Goal: Task Accomplishment & Management: Manage account settings

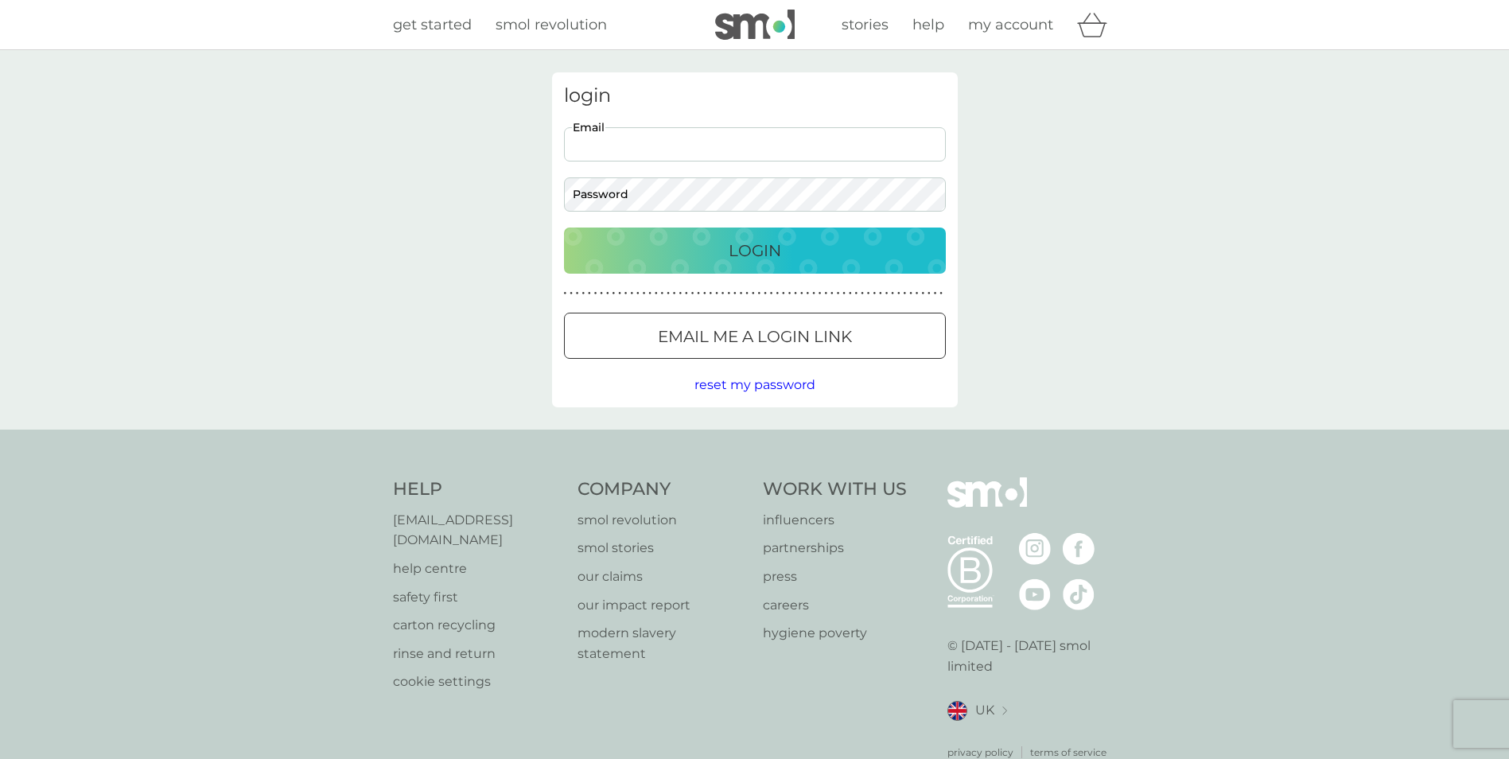
click at [609, 144] on input "Email" at bounding box center [755, 144] width 382 height 34
type input "somethingspecialcards@yahoo.co.uk"
click at [752, 255] on p "Login" at bounding box center [755, 250] width 53 height 25
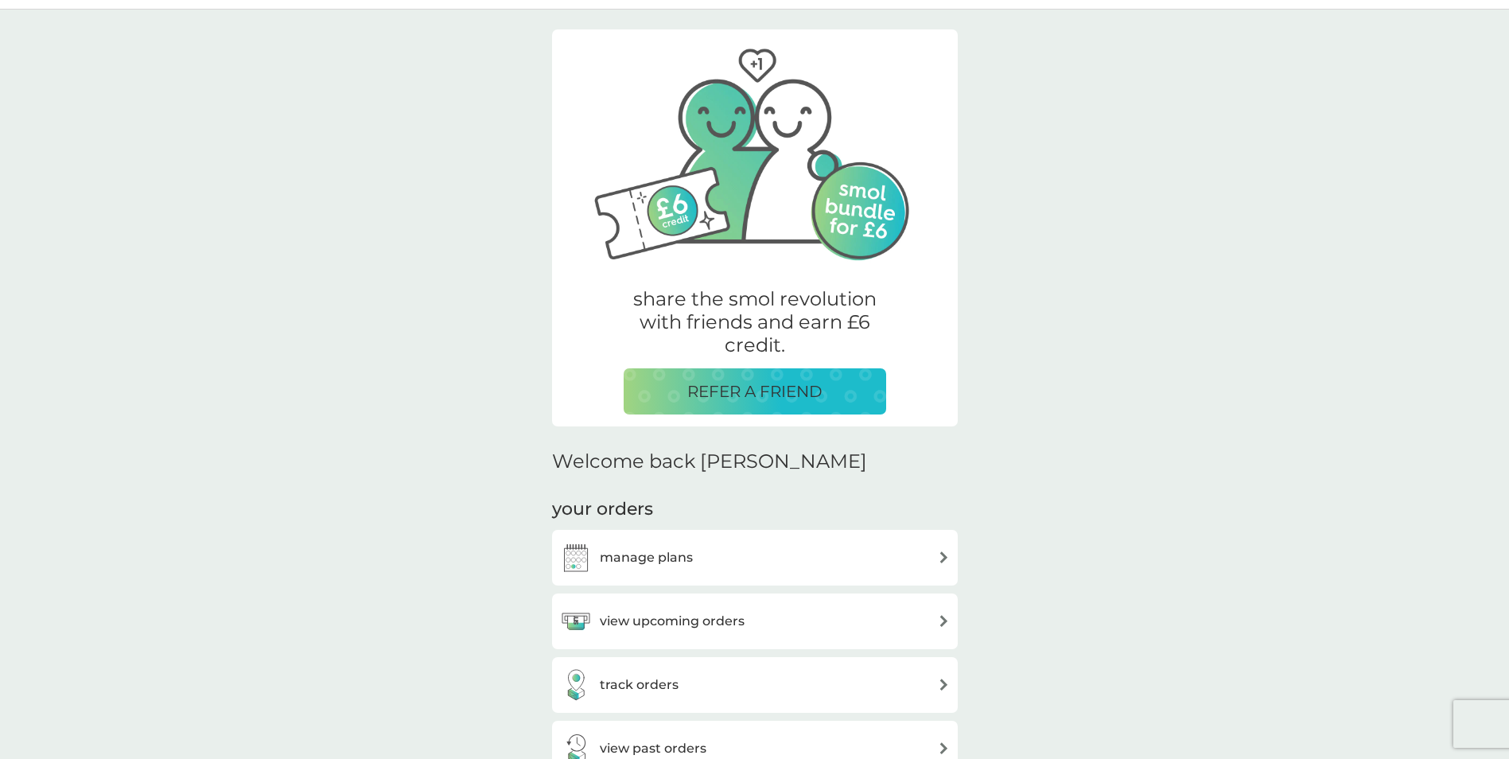
scroll to position [80, 0]
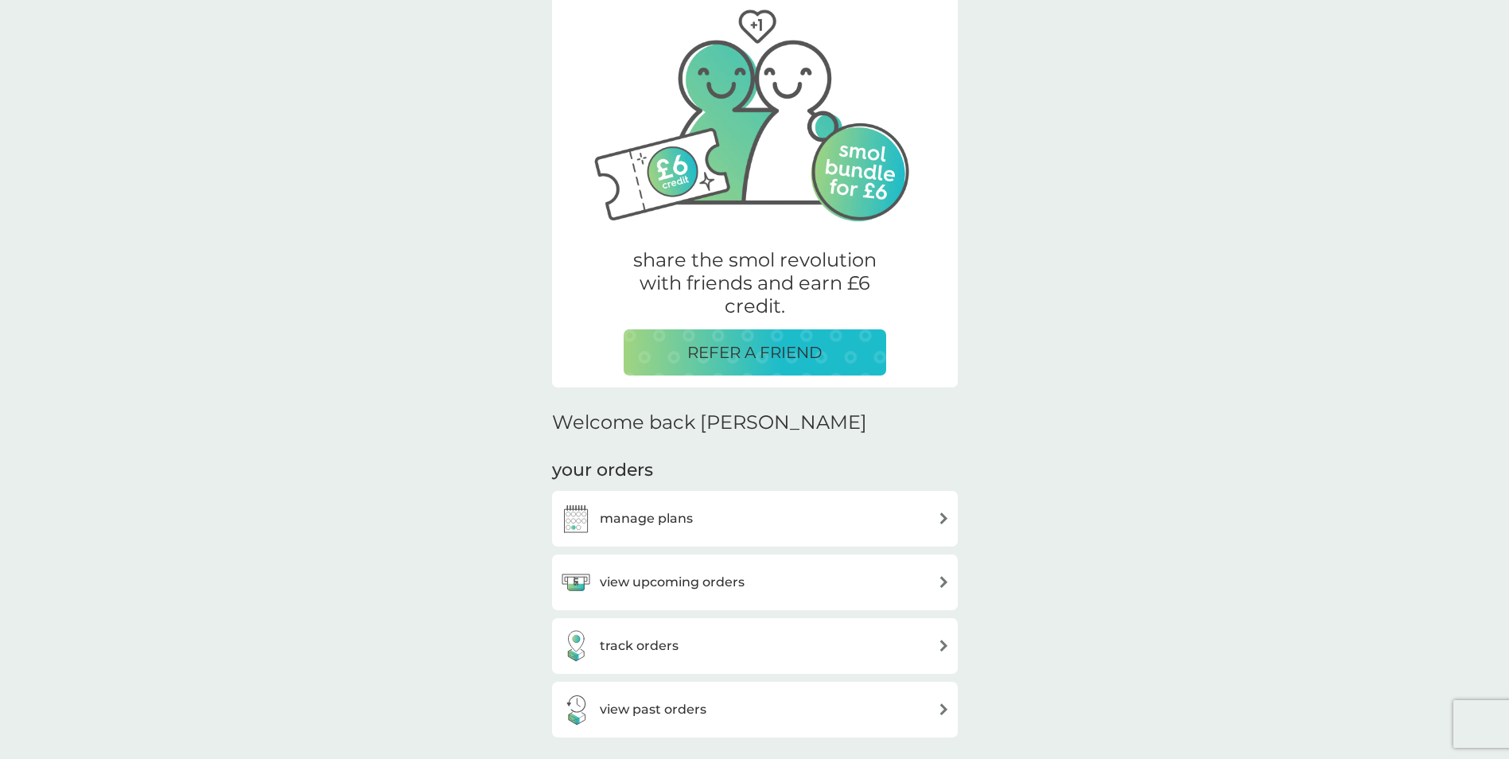
click at [891, 526] on div "manage plans" at bounding box center [755, 519] width 390 height 32
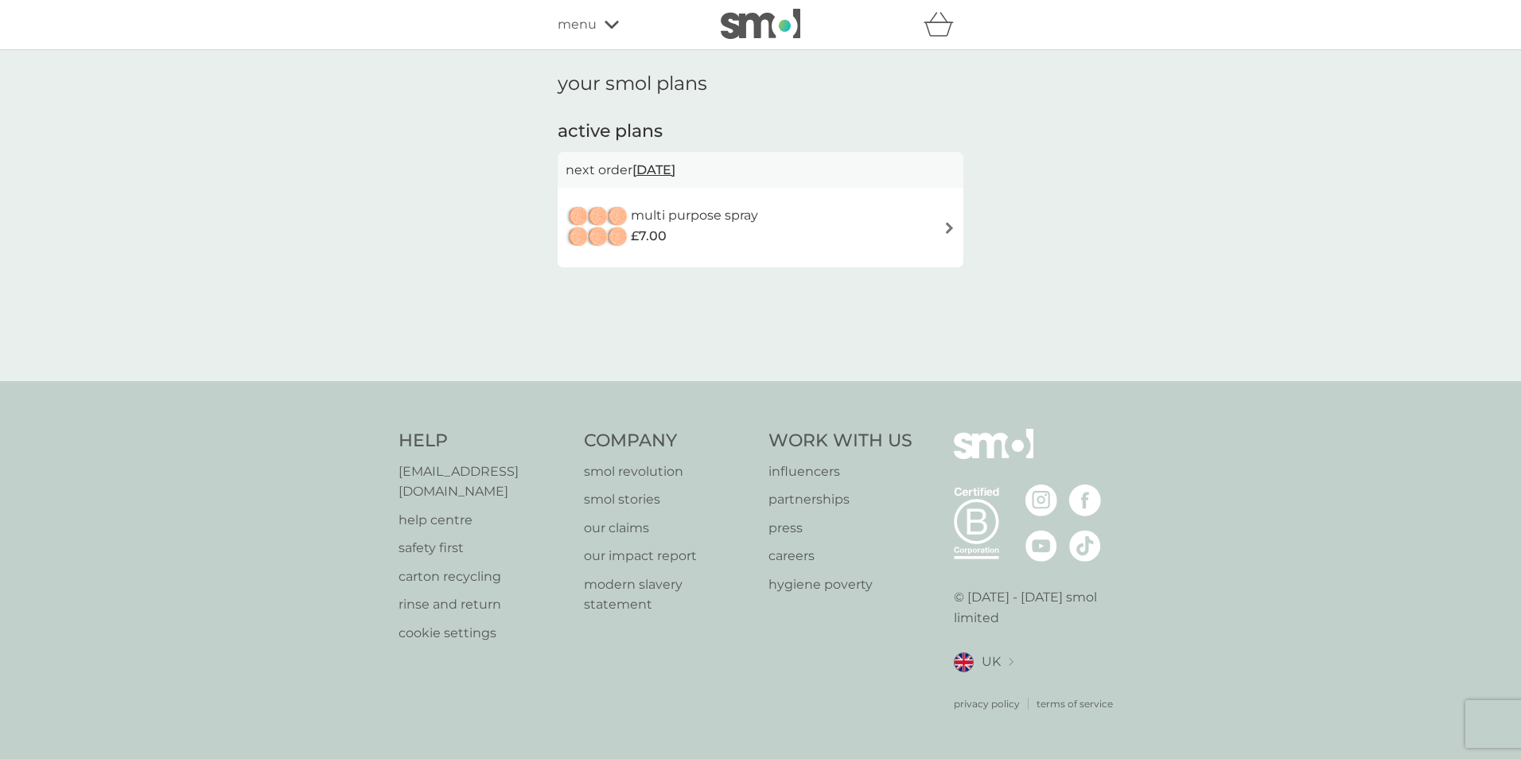
click at [667, 171] on span "[DATE]" at bounding box center [653, 169] width 43 height 31
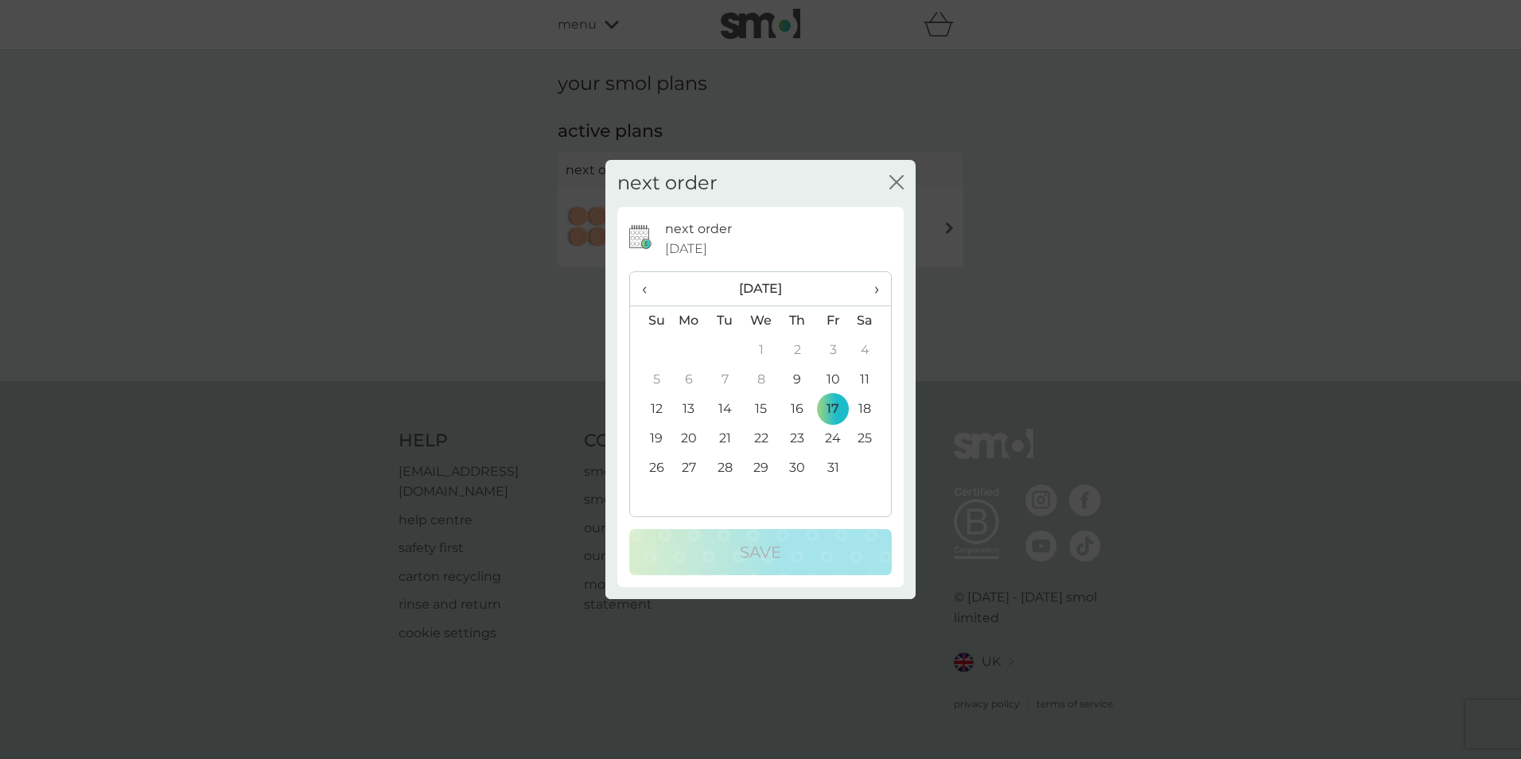
click at [876, 290] on span "›" at bounding box center [871, 288] width 16 height 33
click at [722, 440] on td "18" at bounding box center [725, 438] width 36 height 29
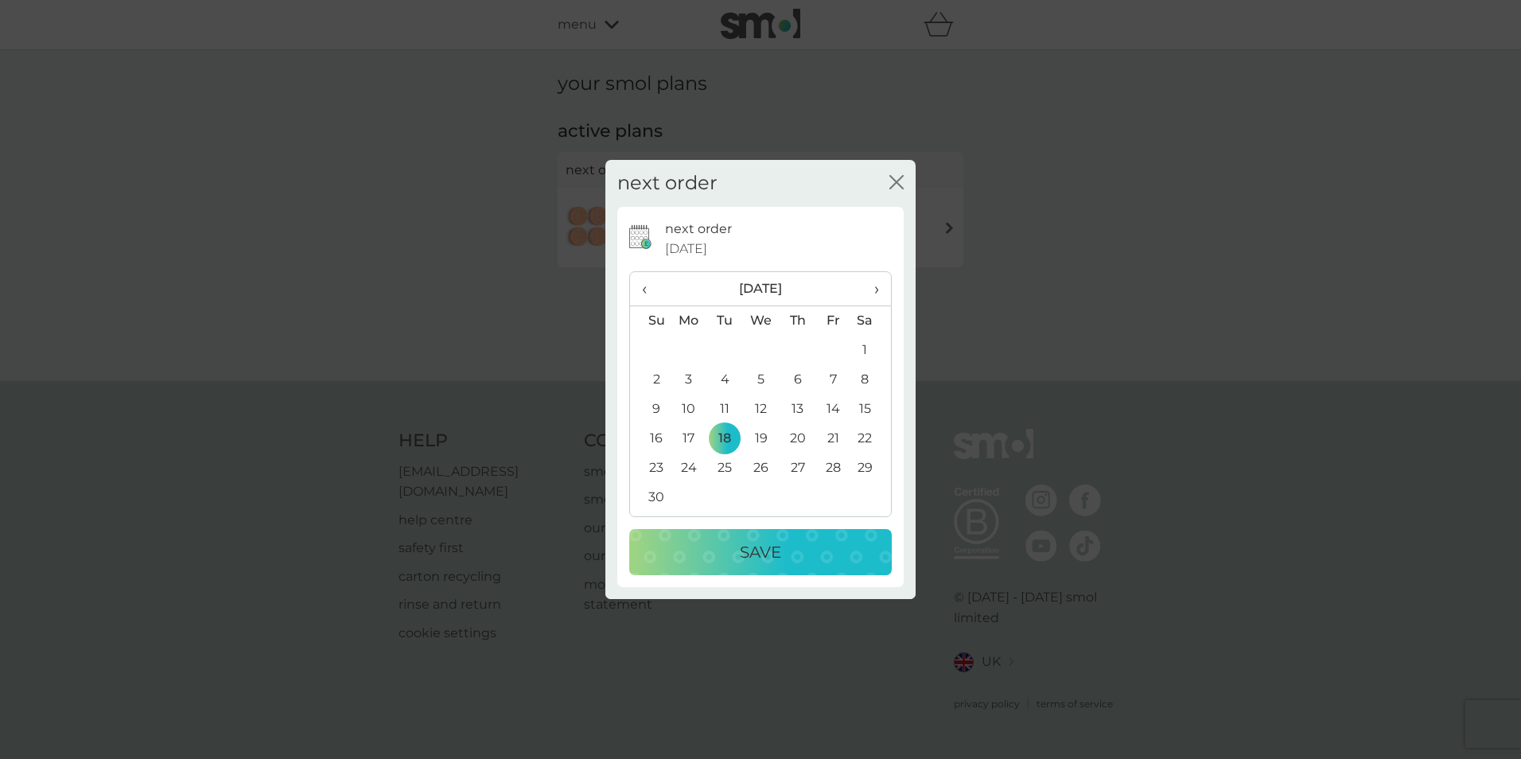
click at [782, 547] on div "Save" at bounding box center [760, 551] width 231 height 25
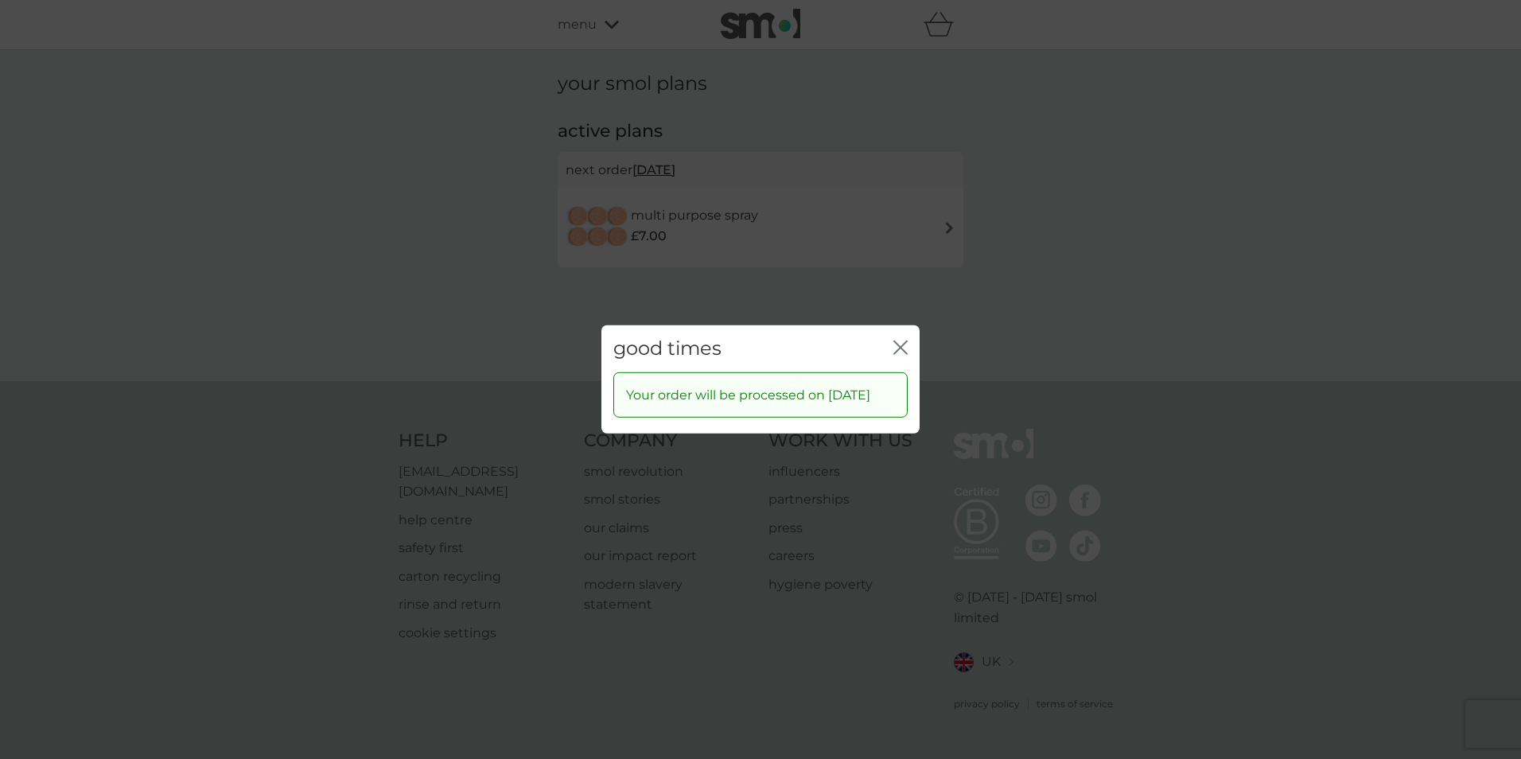
click at [899, 340] on icon "close" at bounding box center [900, 347] width 14 height 14
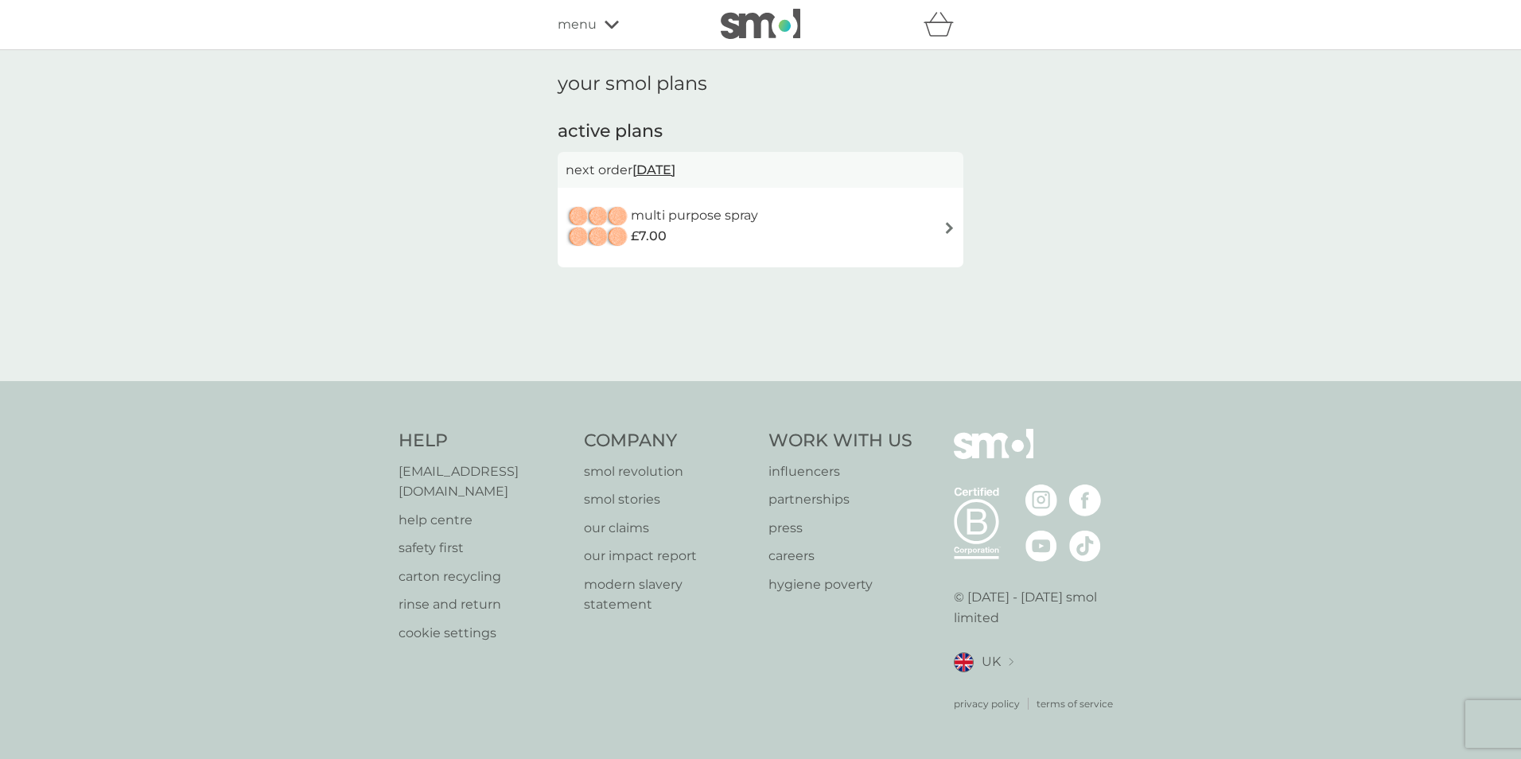
click at [675, 169] on span "[DATE]" at bounding box center [653, 169] width 43 height 31
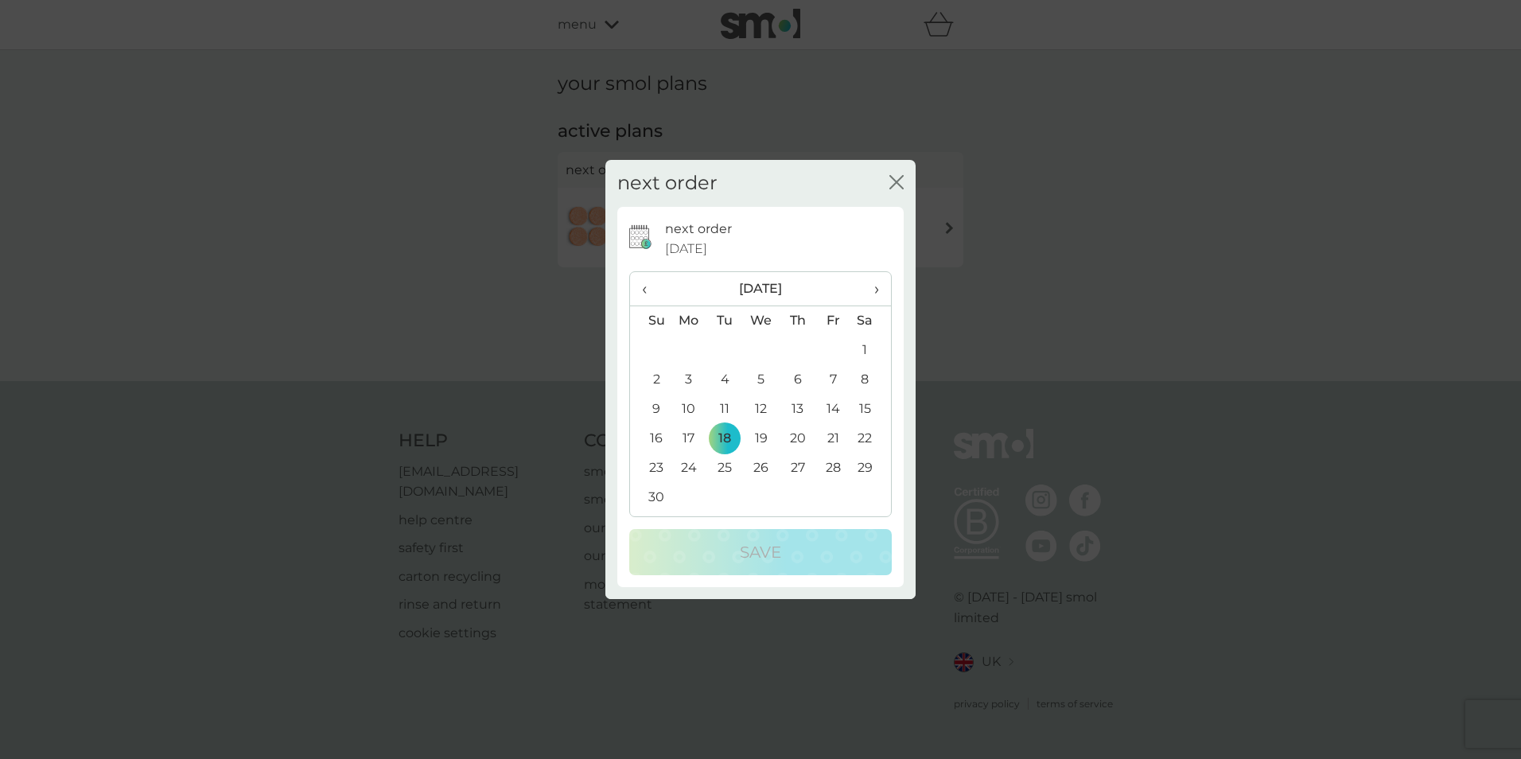
click at [873, 286] on span "›" at bounding box center [871, 288] width 16 height 33
click at [873, 287] on span "›" at bounding box center [871, 288] width 16 height 33
click at [688, 403] on td "12" at bounding box center [689, 409] width 37 height 29
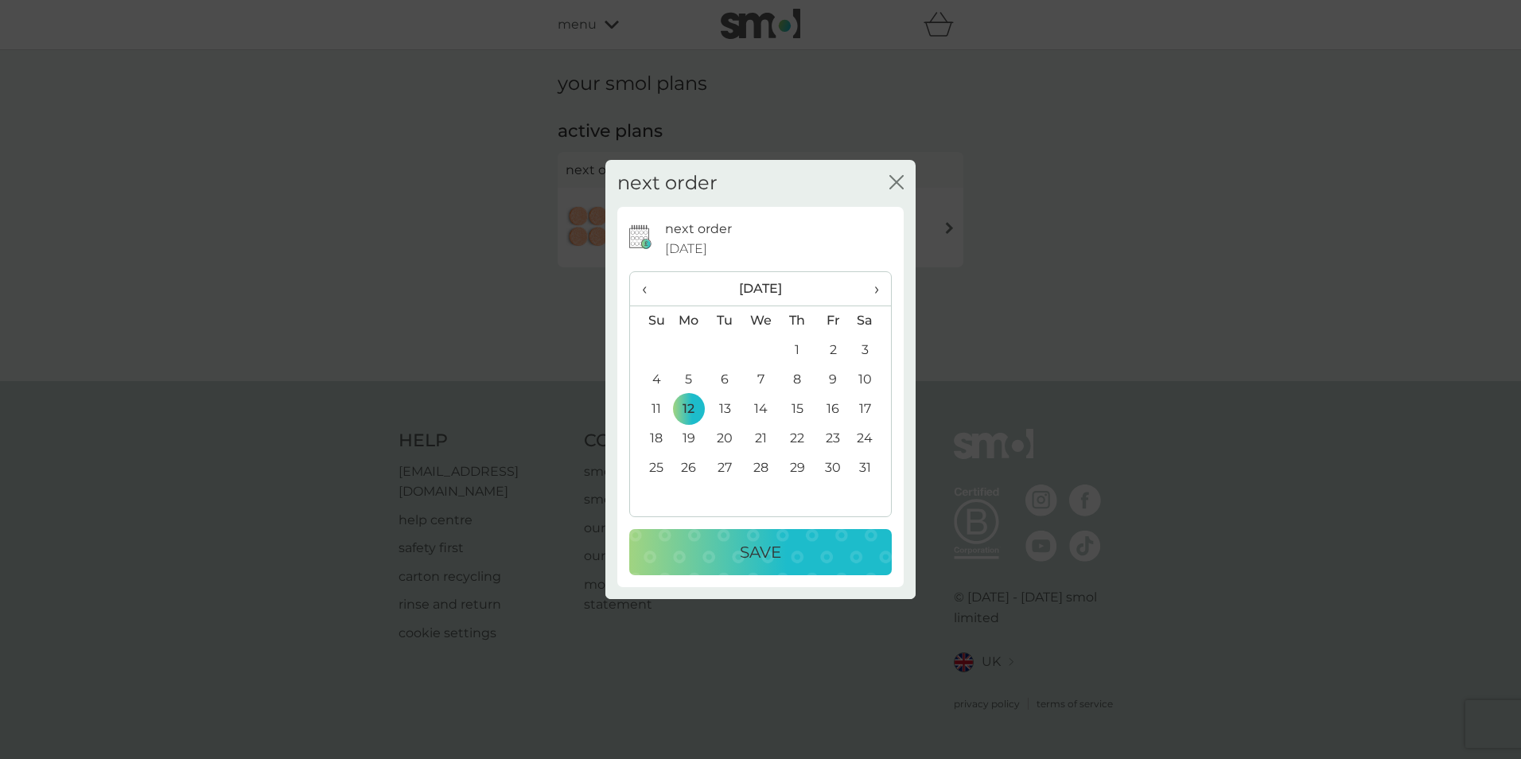
click at [777, 547] on p "Save" at bounding box center [760, 551] width 41 height 25
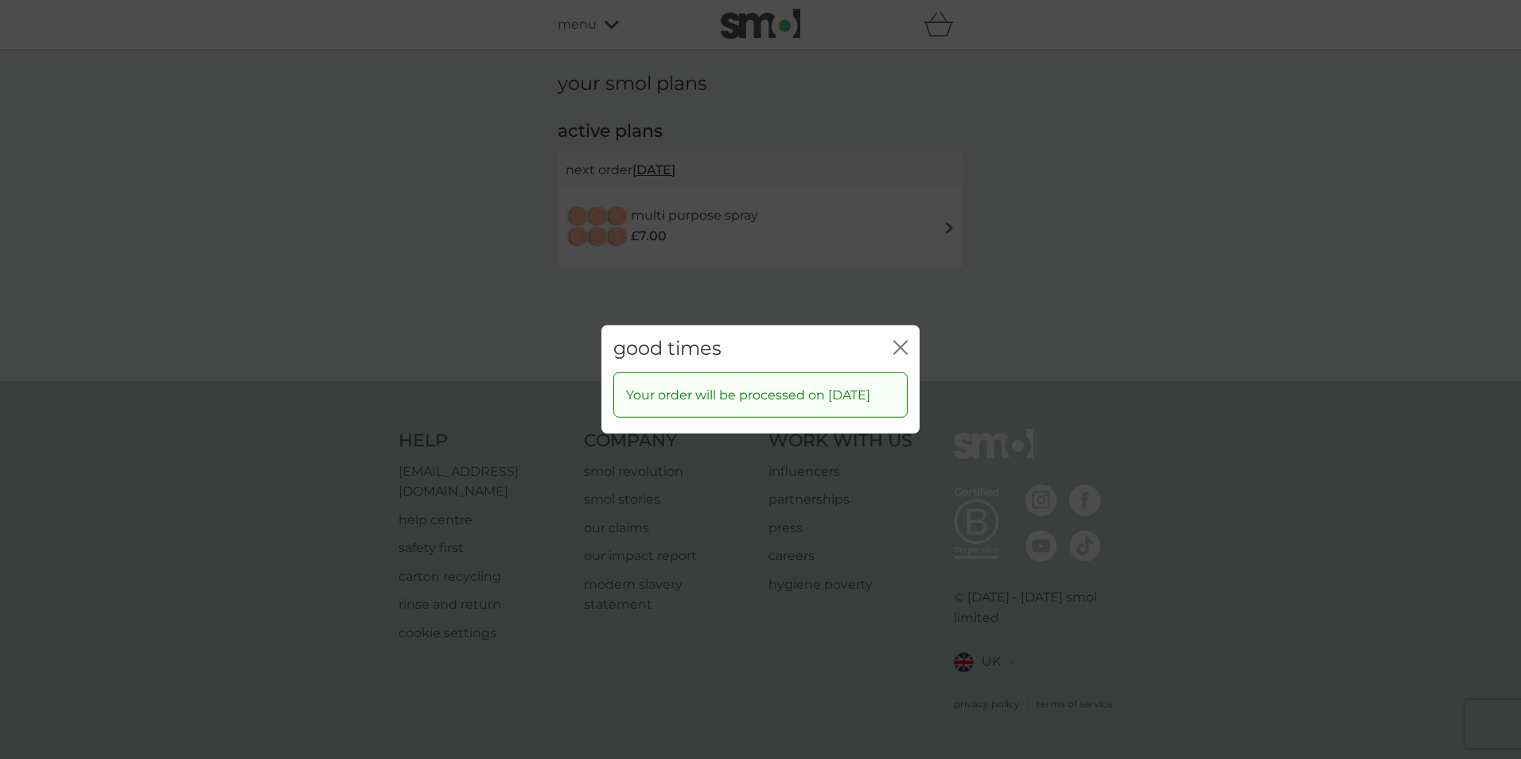
click at [899, 341] on icon "close" at bounding box center [897, 347] width 6 height 13
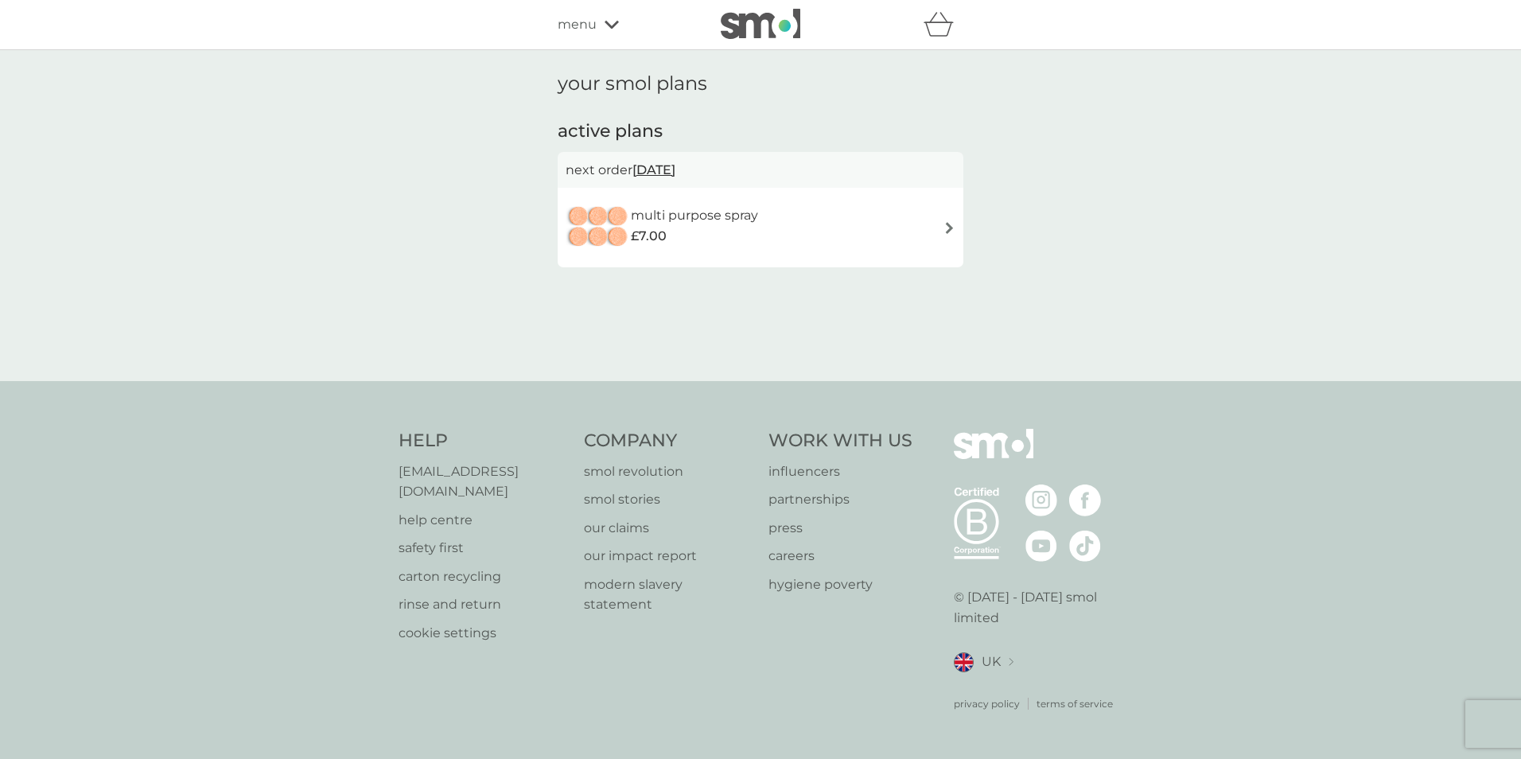
click at [948, 227] on img at bounding box center [949, 228] width 12 height 12
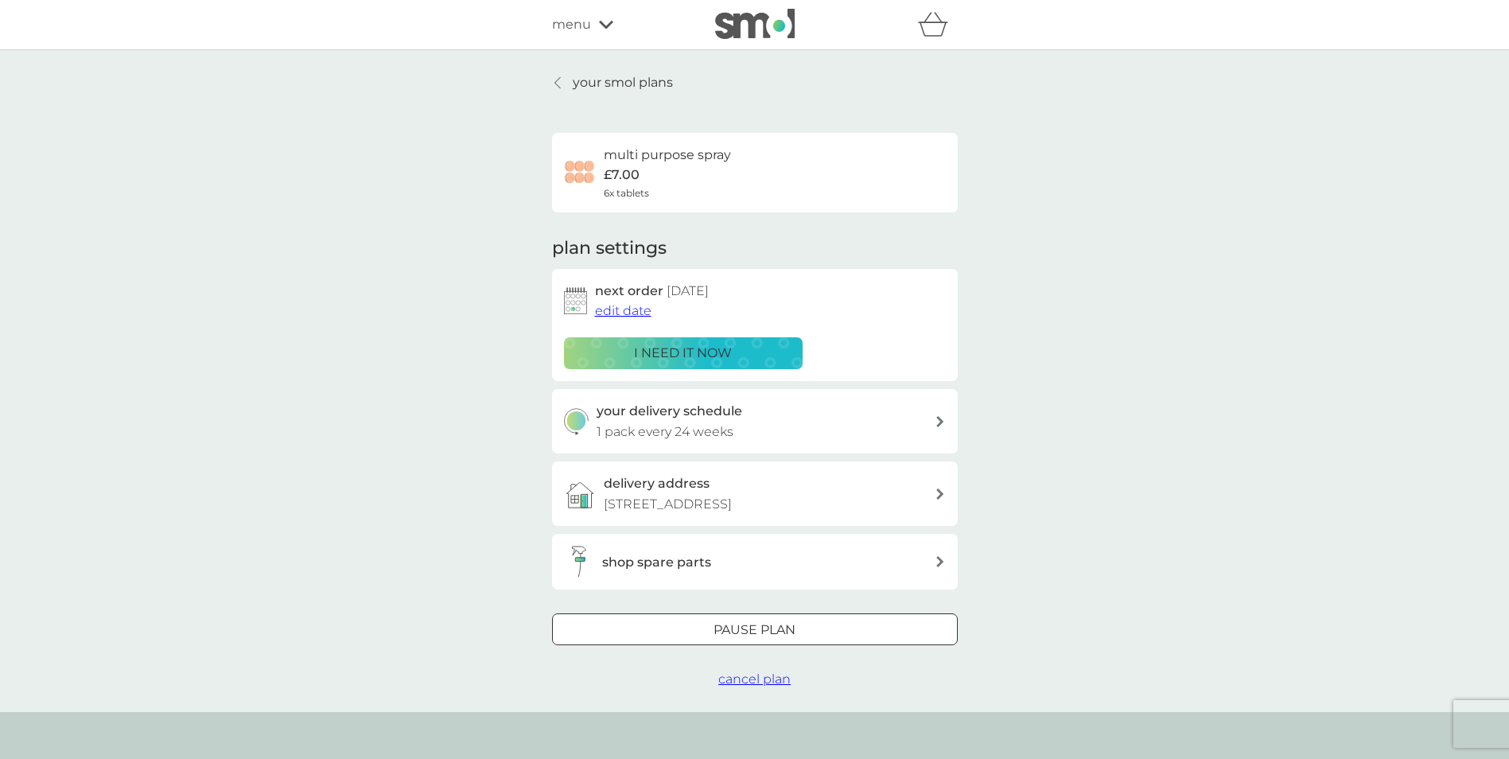
click at [575, 27] on span "menu" at bounding box center [571, 24] width 39 height 21
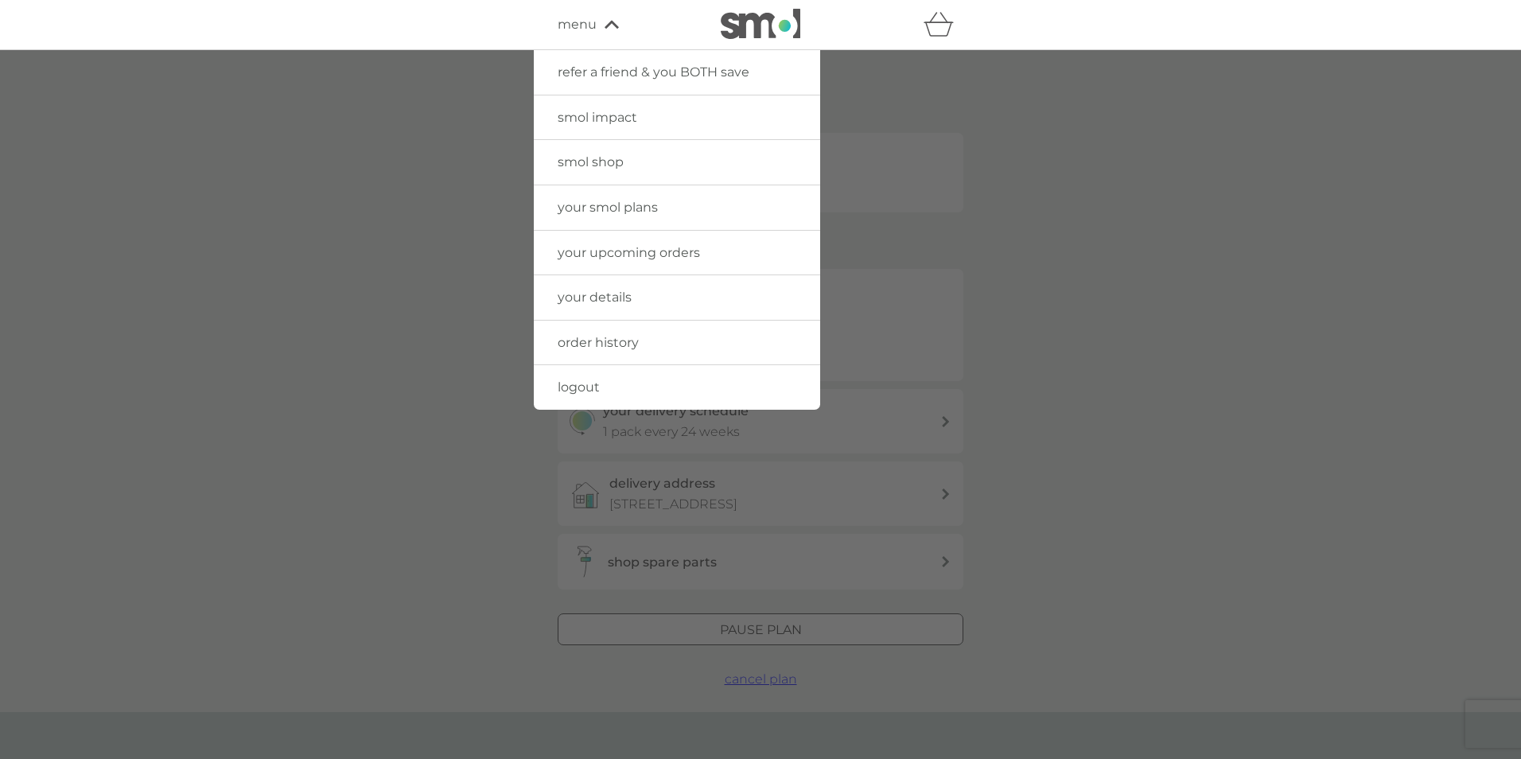
click at [597, 158] on span "smol shop" at bounding box center [591, 161] width 66 height 15
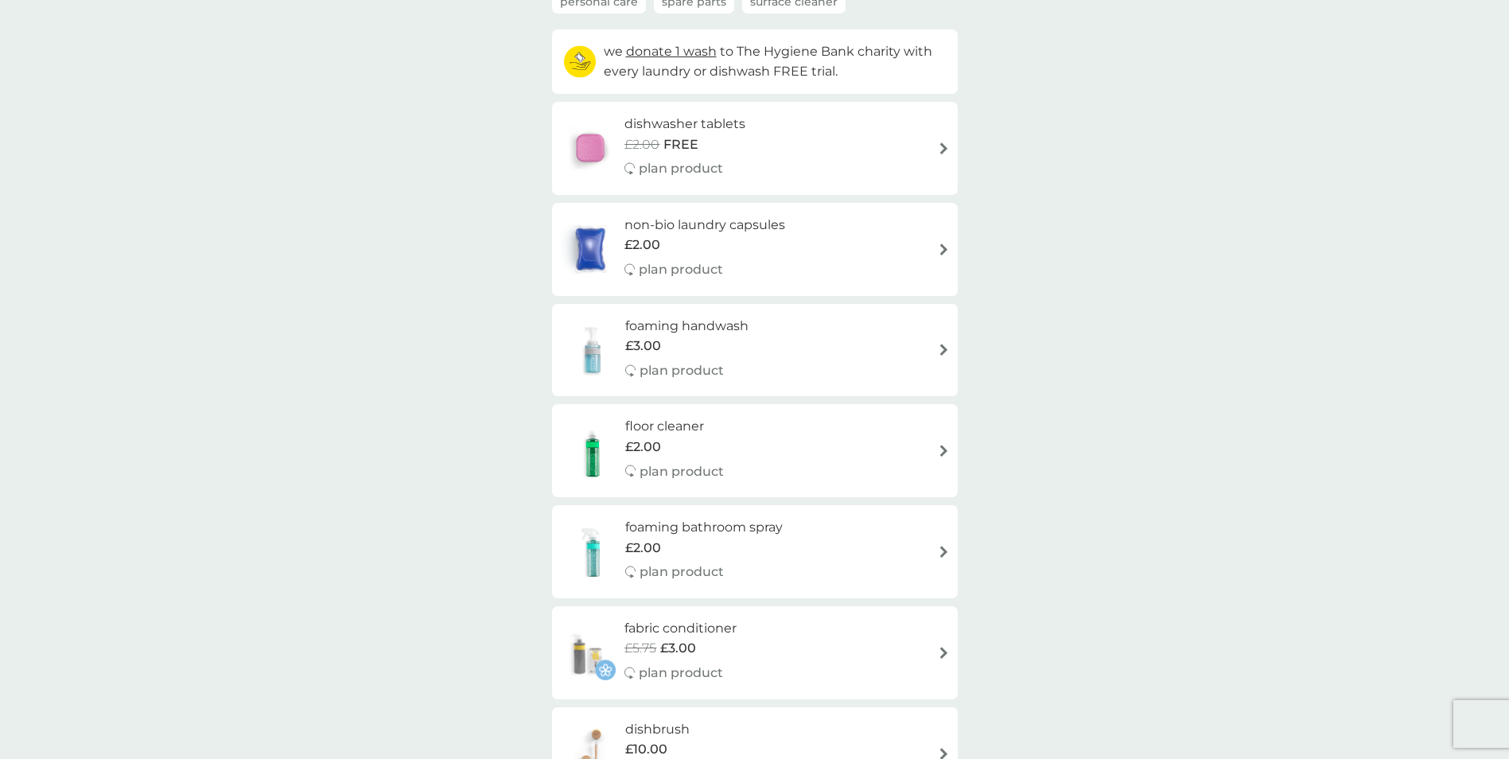
scroll to position [159, 0]
click at [943, 254] on img at bounding box center [944, 250] width 12 height 12
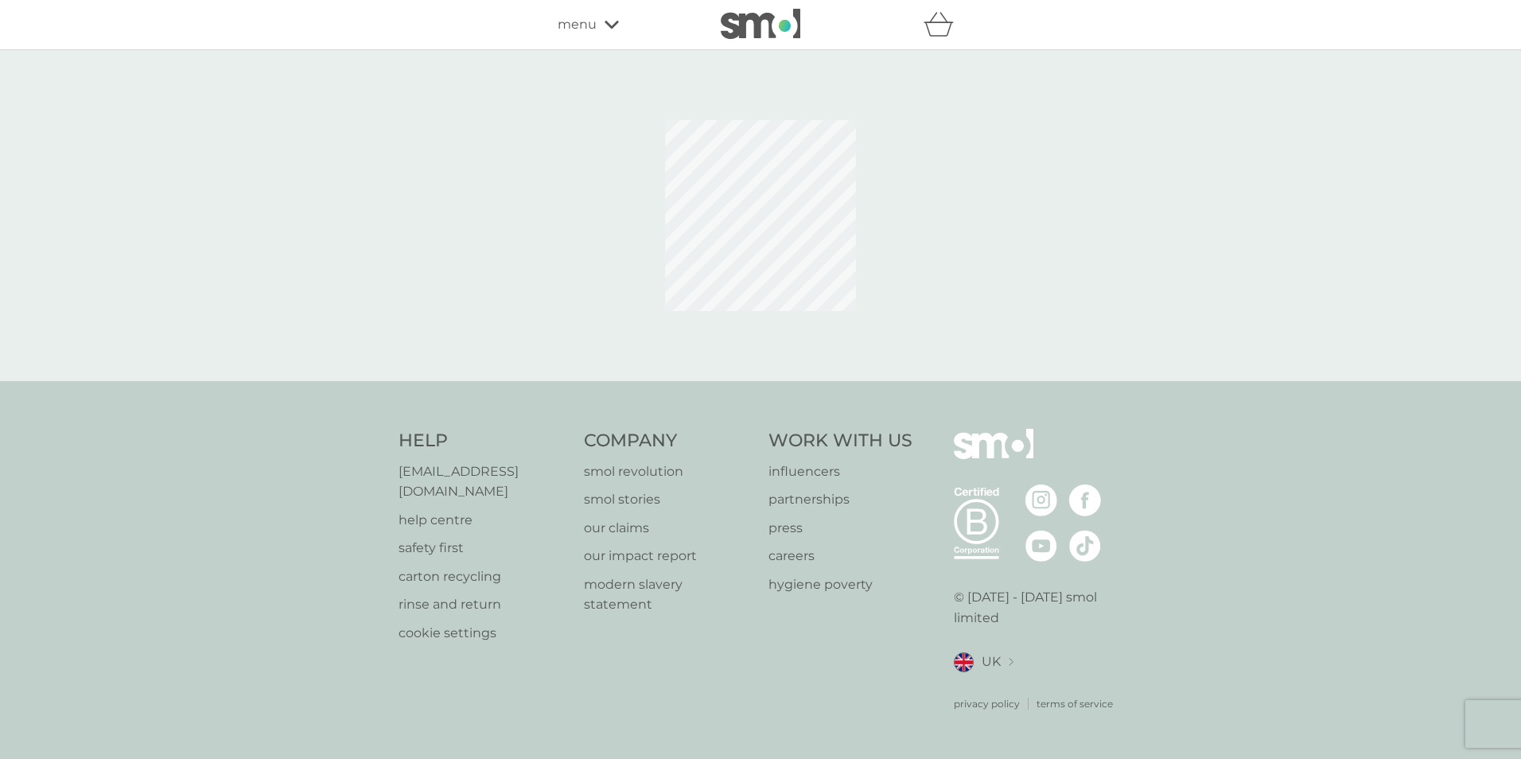
select select "42"
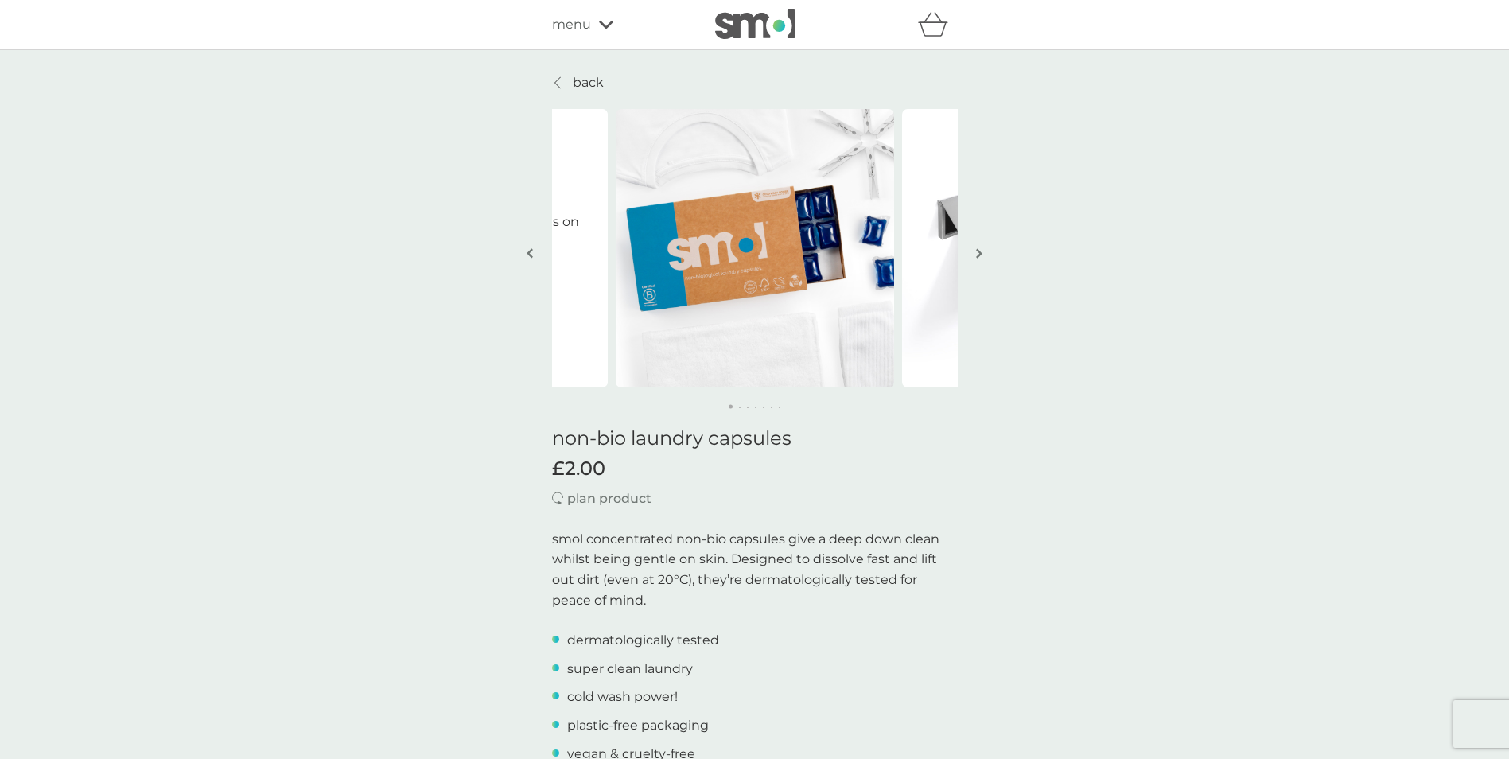
click at [559, 82] on icon at bounding box center [557, 82] width 6 height 13
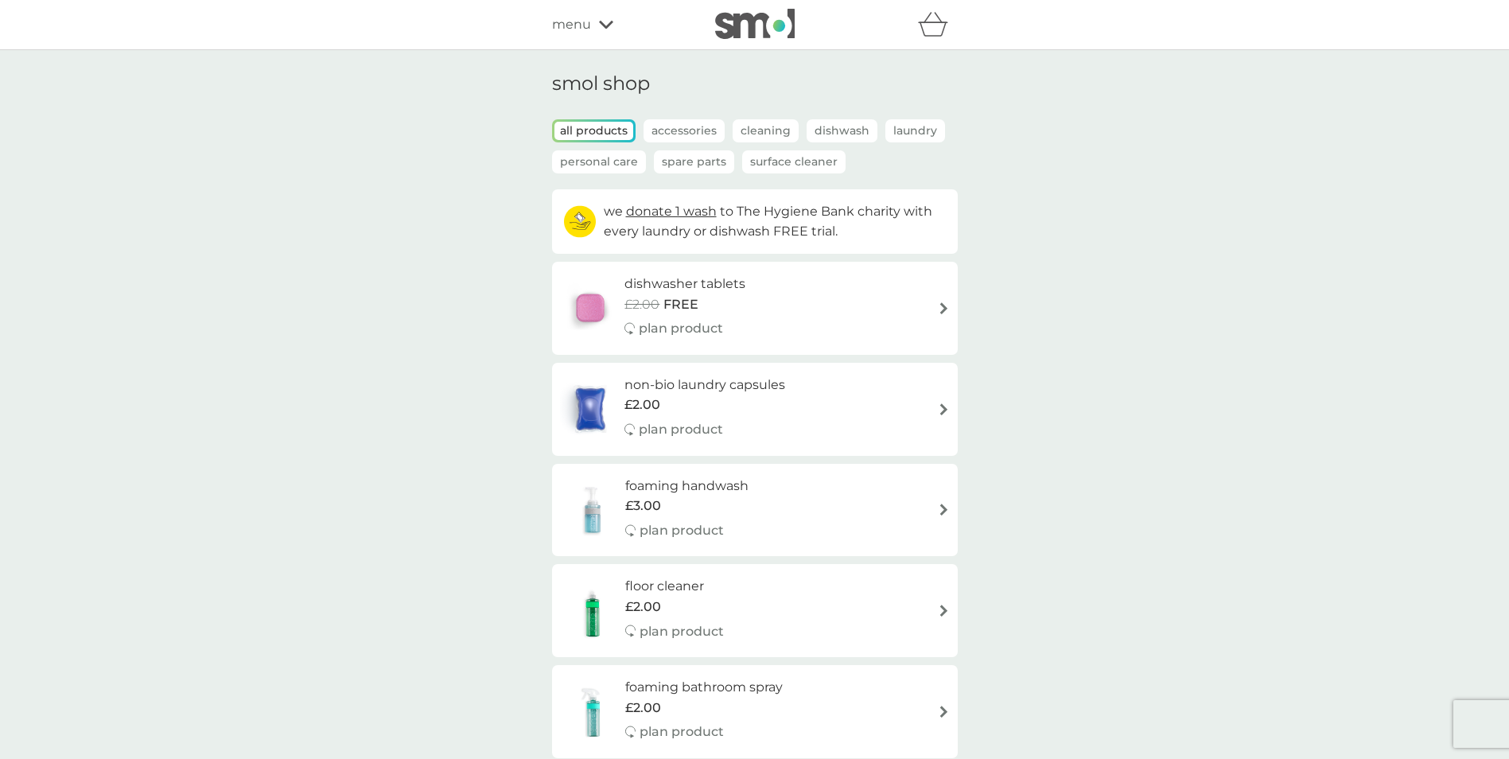
click at [601, 26] on icon at bounding box center [606, 25] width 14 height 10
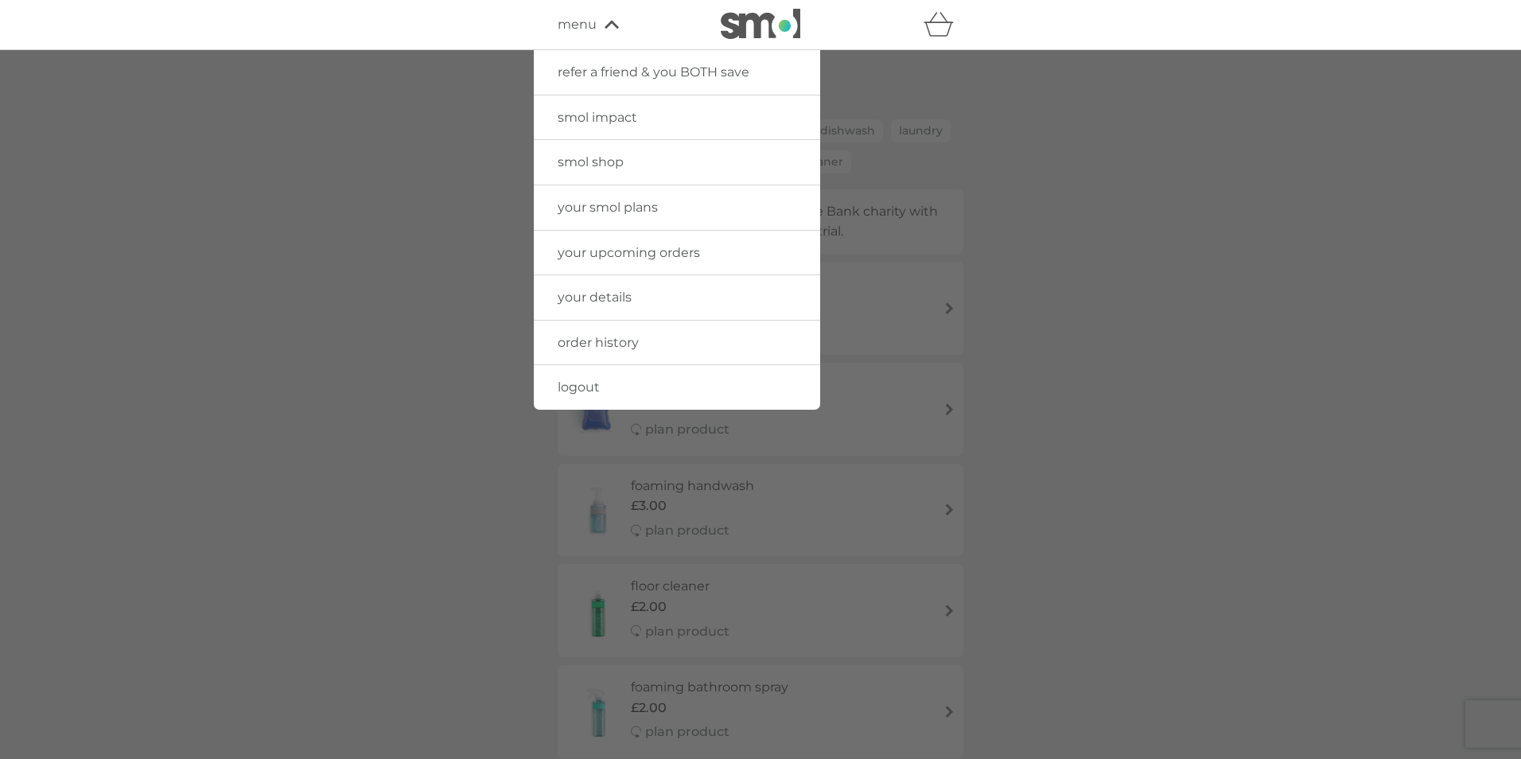
click at [579, 390] on span "logout" at bounding box center [579, 386] width 42 height 15
